Goal: Find specific page/section: Find specific page/section

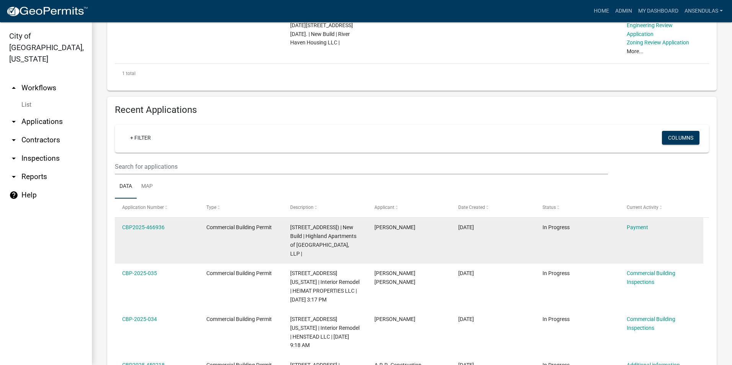
scroll to position [192, 0]
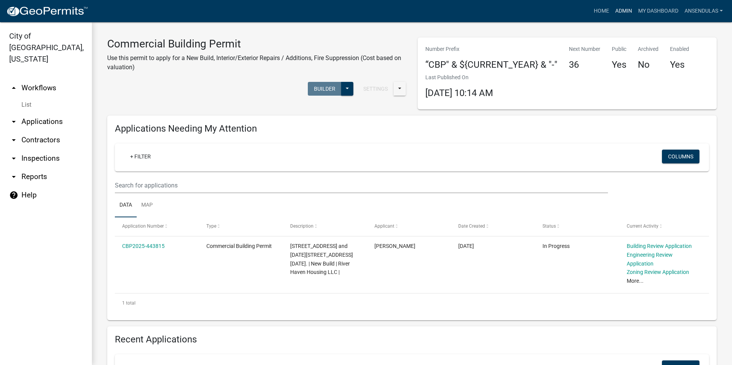
click at [626, 10] on link "Admin" at bounding box center [624, 11] width 23 height 15
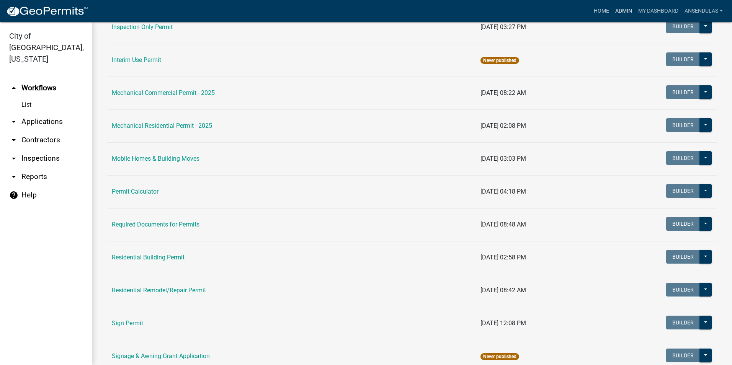
scroll to position [421, 0]
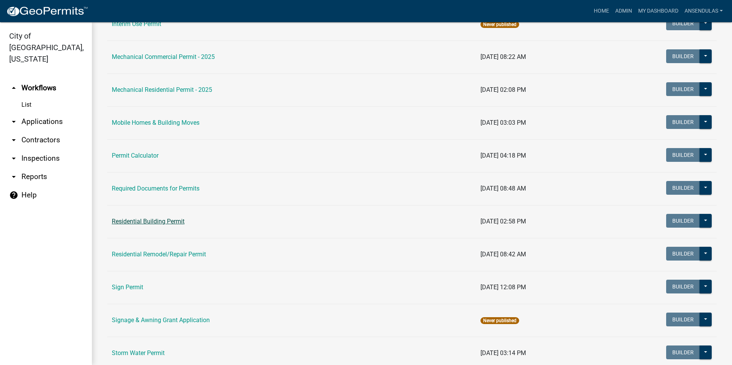
click at [163, 221] on link "Residential Building Permit" at bounding box center [148, 221] width 73 height 7
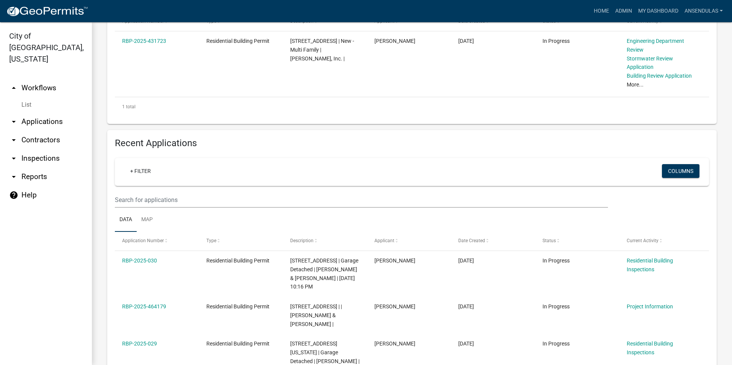
scroll to position [192, 0]
